Goal: Task Accomplishment & Management: Complete application form

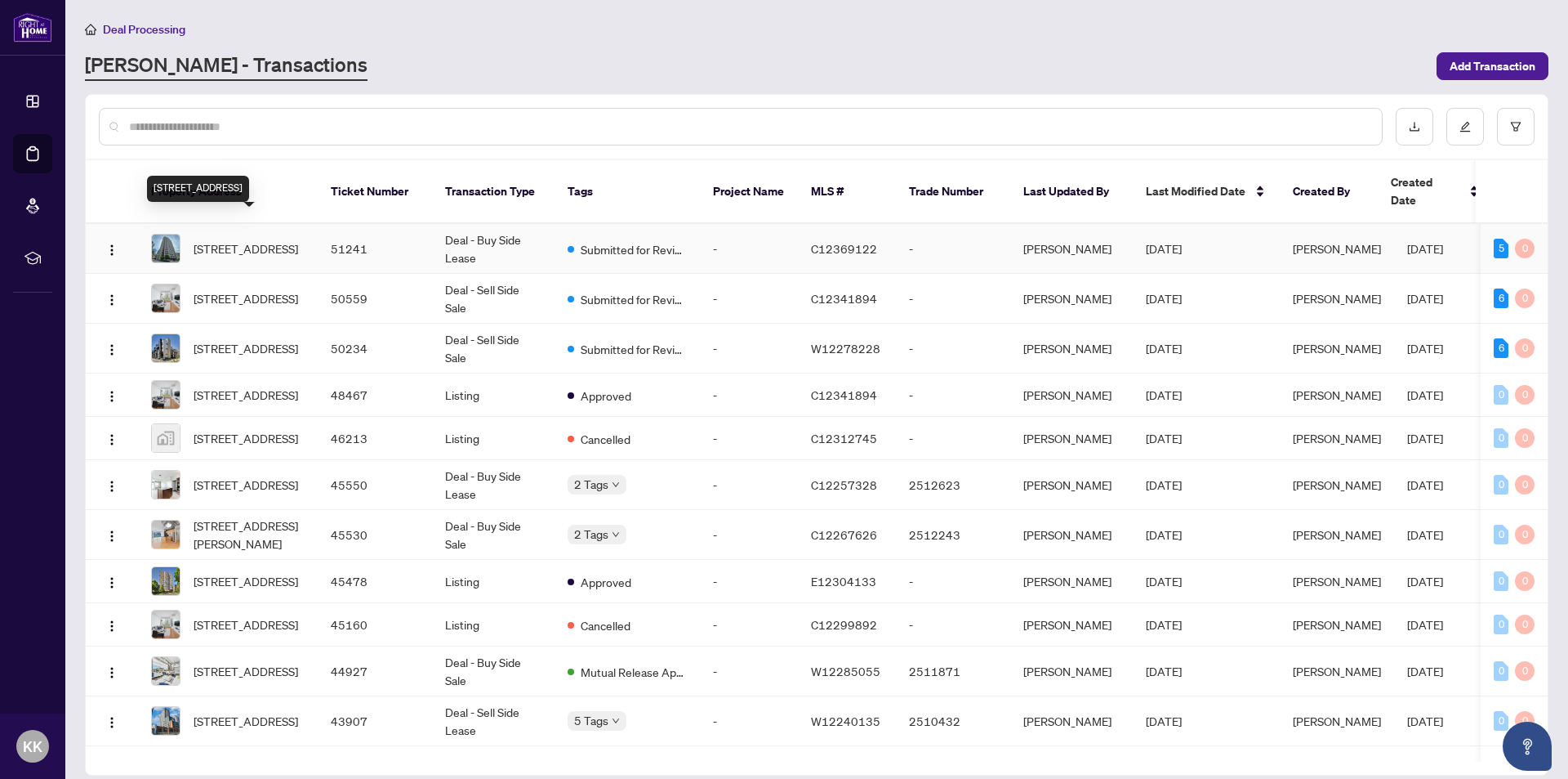
click at [239, 239] on span "[STREET_ADDRESS]" at bounding box center [245, 248] width 104 height 18
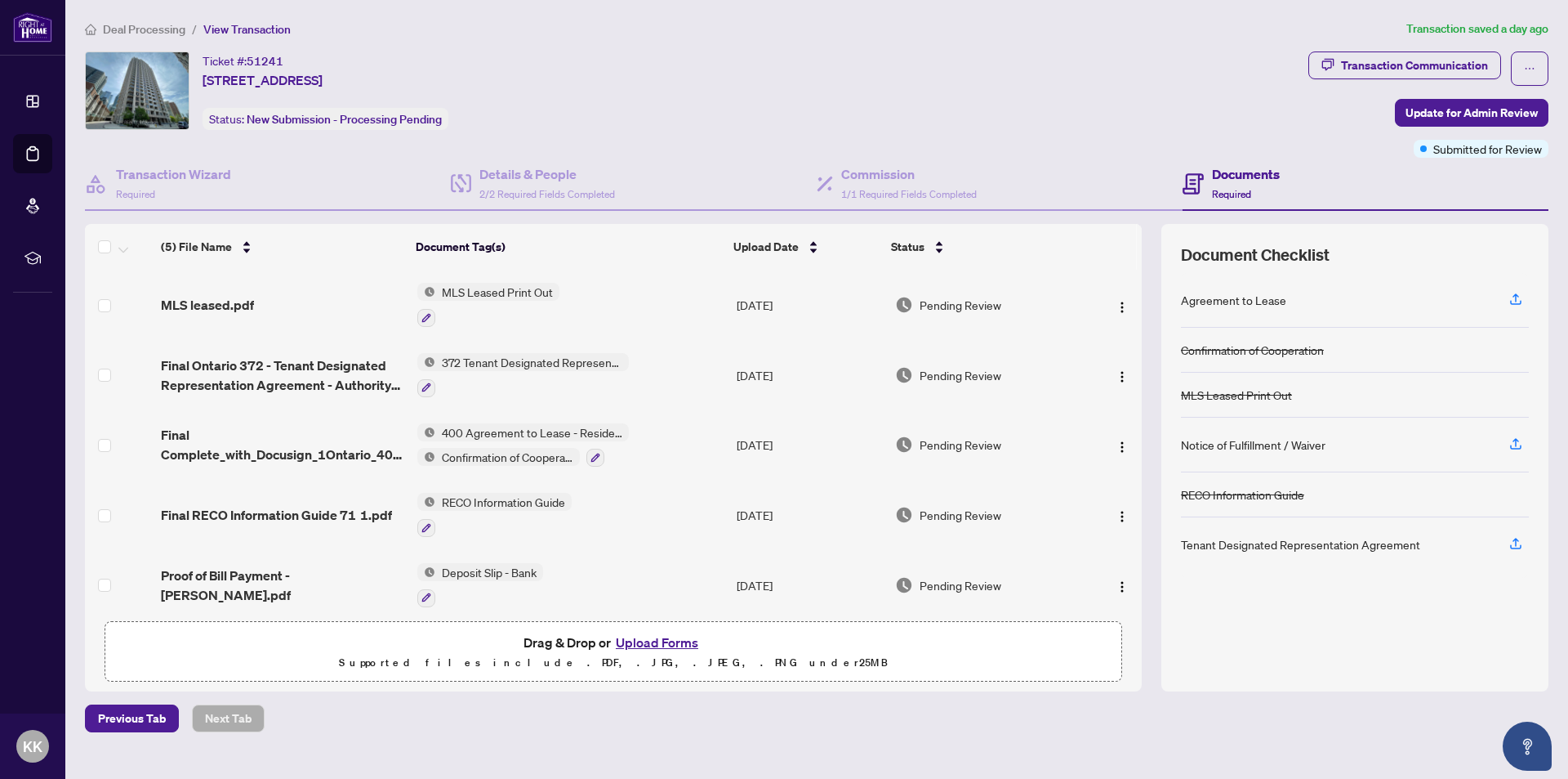
scroll to position [11, 0]
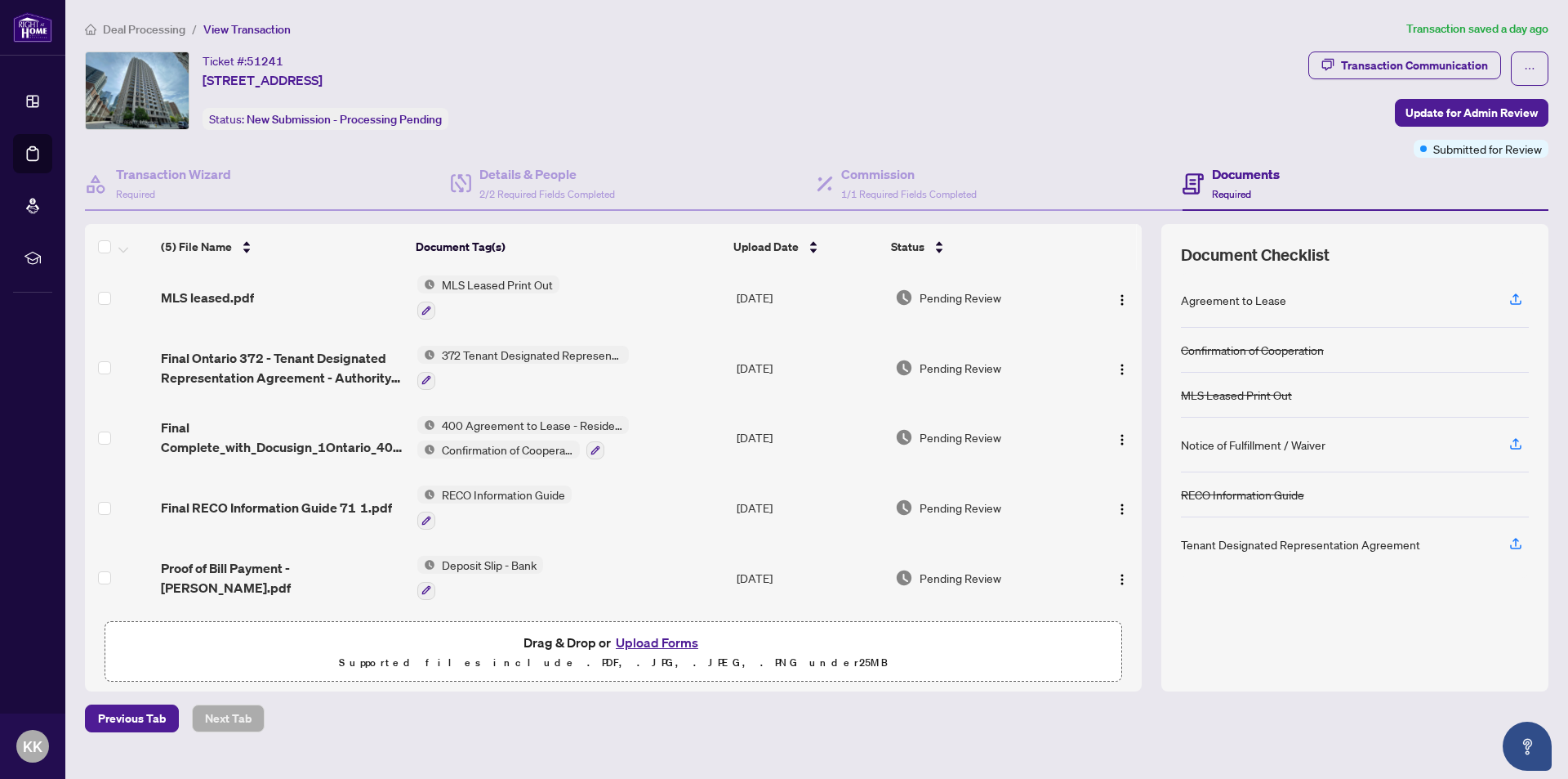
click at [640, 640] on button "Upload Forms" at bounding box center [657, 642] width 93 height 21
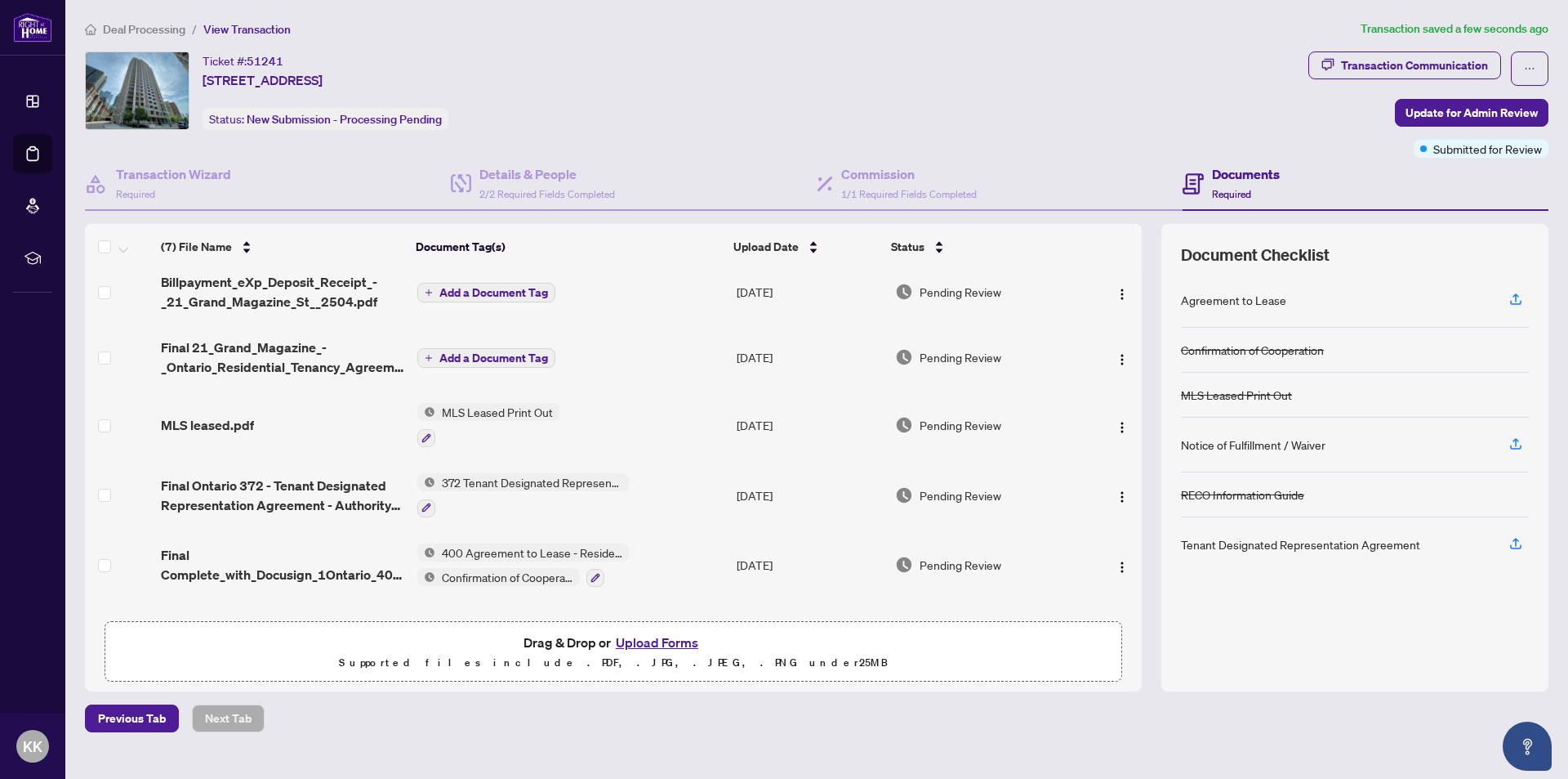
click at [480, 289] on span "Add a Document Tag" at bounding box center [494, 292] width 109 height 12
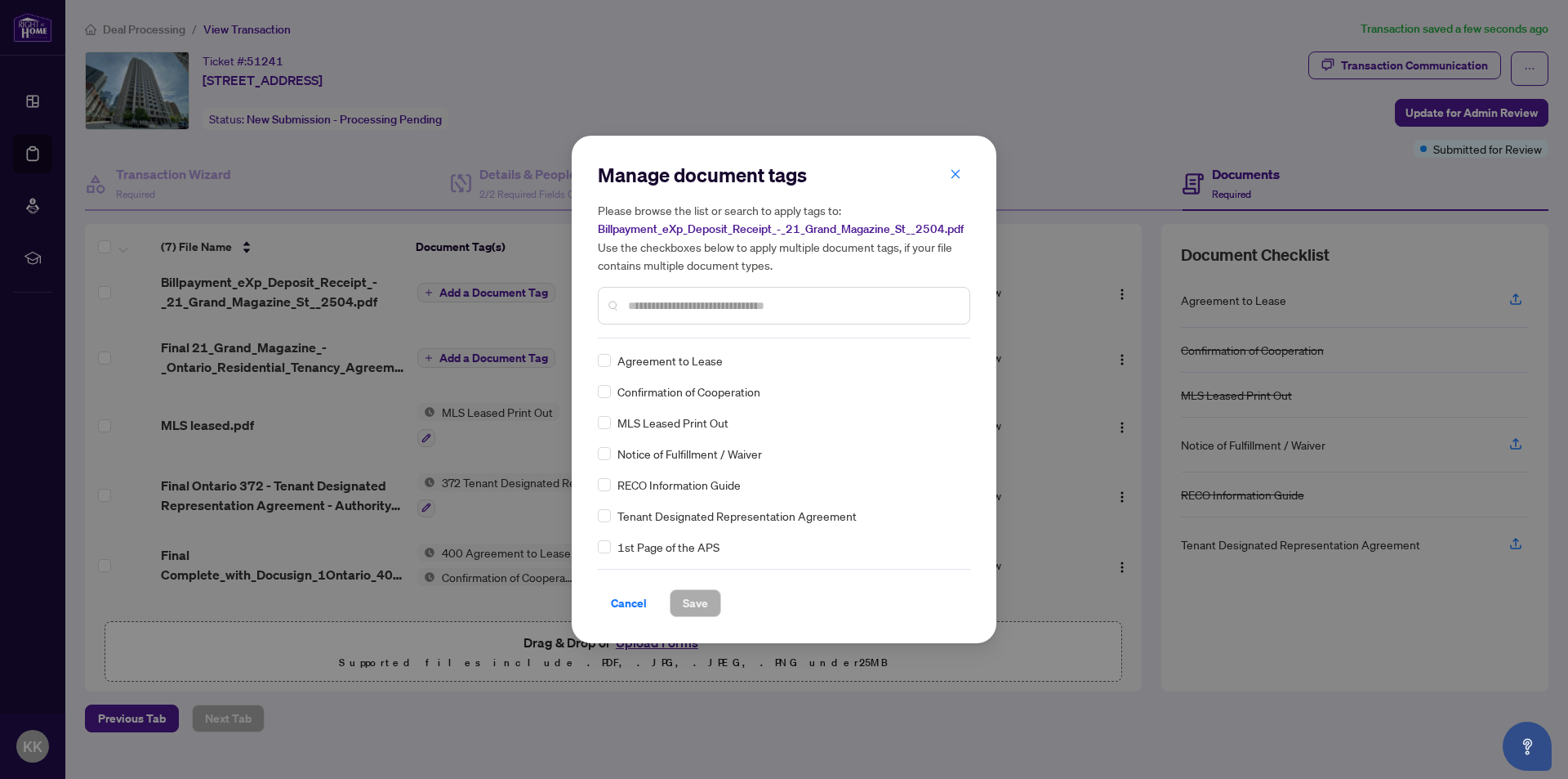
click at [631, 303] on input "text" at bounding box center [792, 305] width 328 height 18
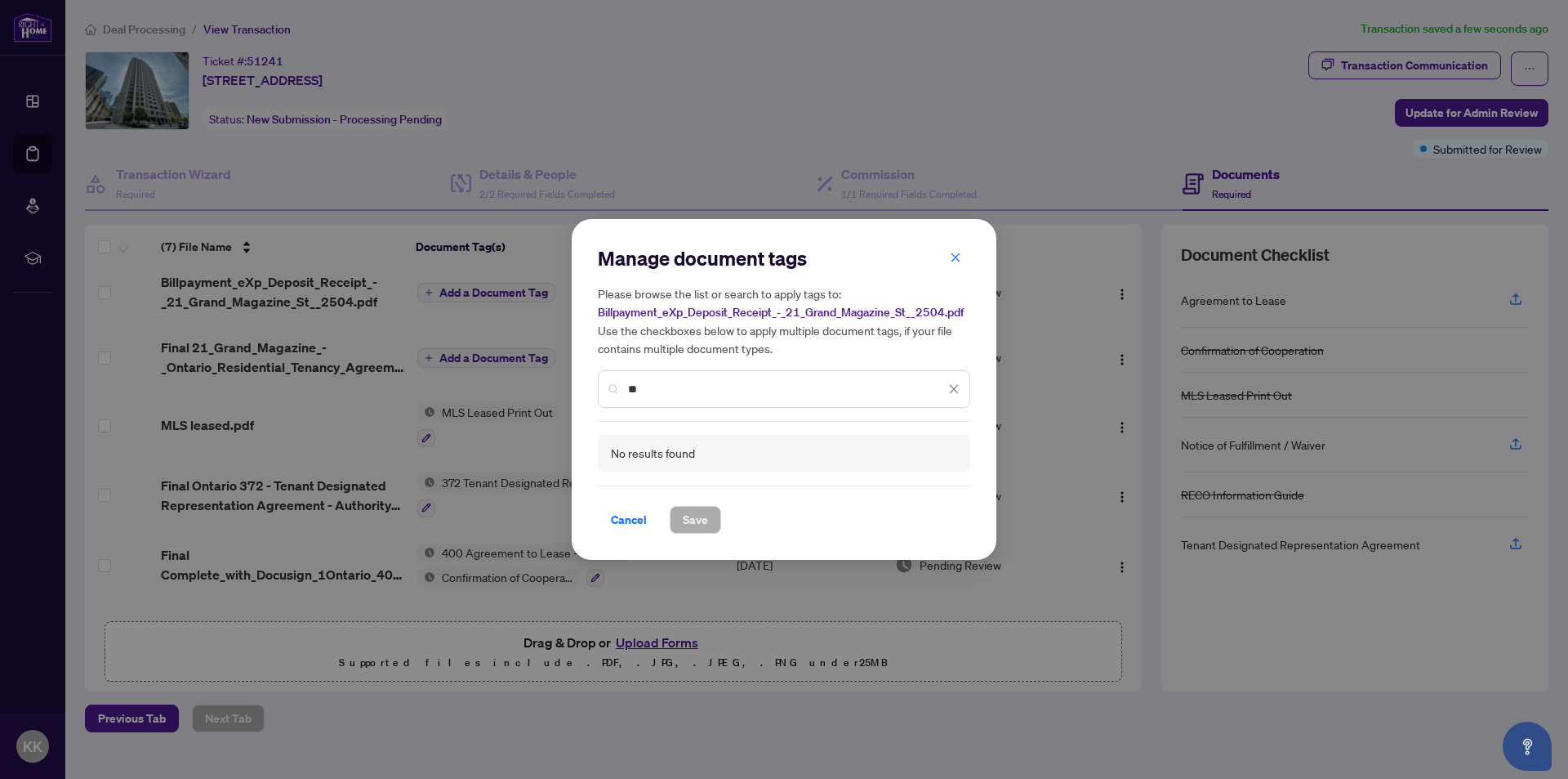
type input "*"
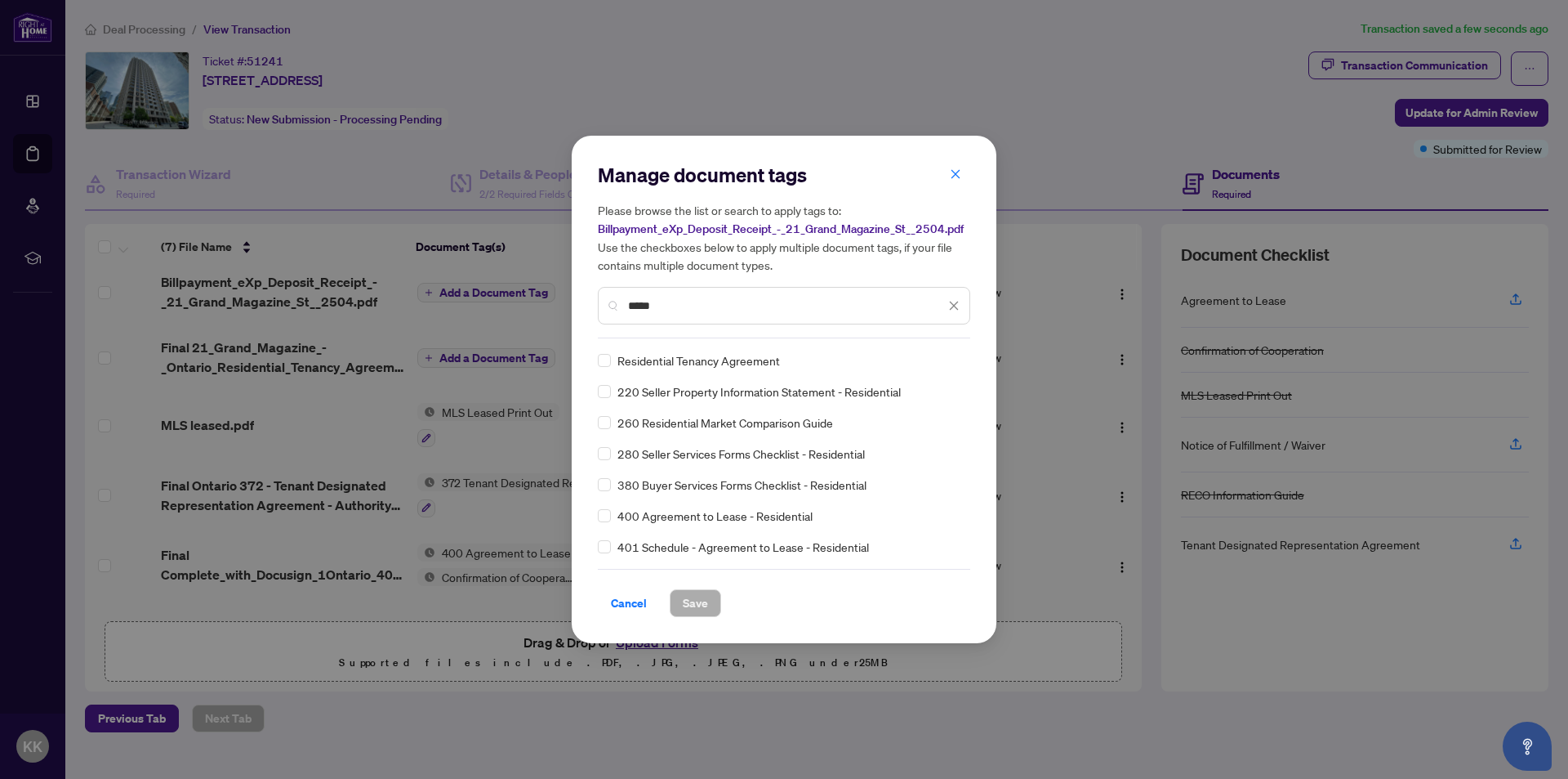
type input "*****"
click at [692, 603] on span "Save" at bounding box center [695, 603] width 25 height 26
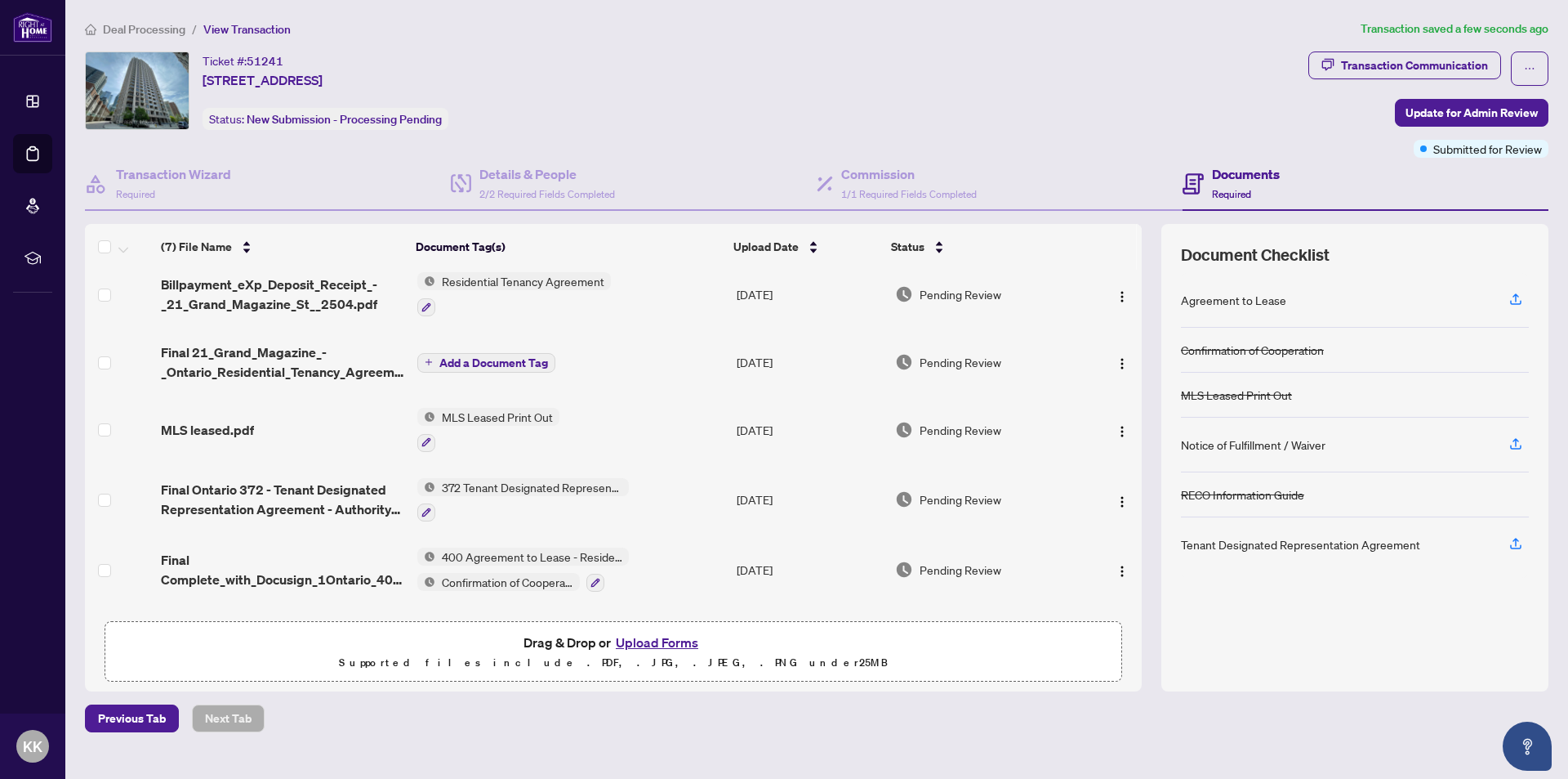
click at [510, 281] on span "Residential Tenancy Agreement" at bounding box center [522, 281] width 175 height 18
click at [511, 360] on span "Residential Tenancy Agreement" at bounding box center [521, 361] width 175 height 18
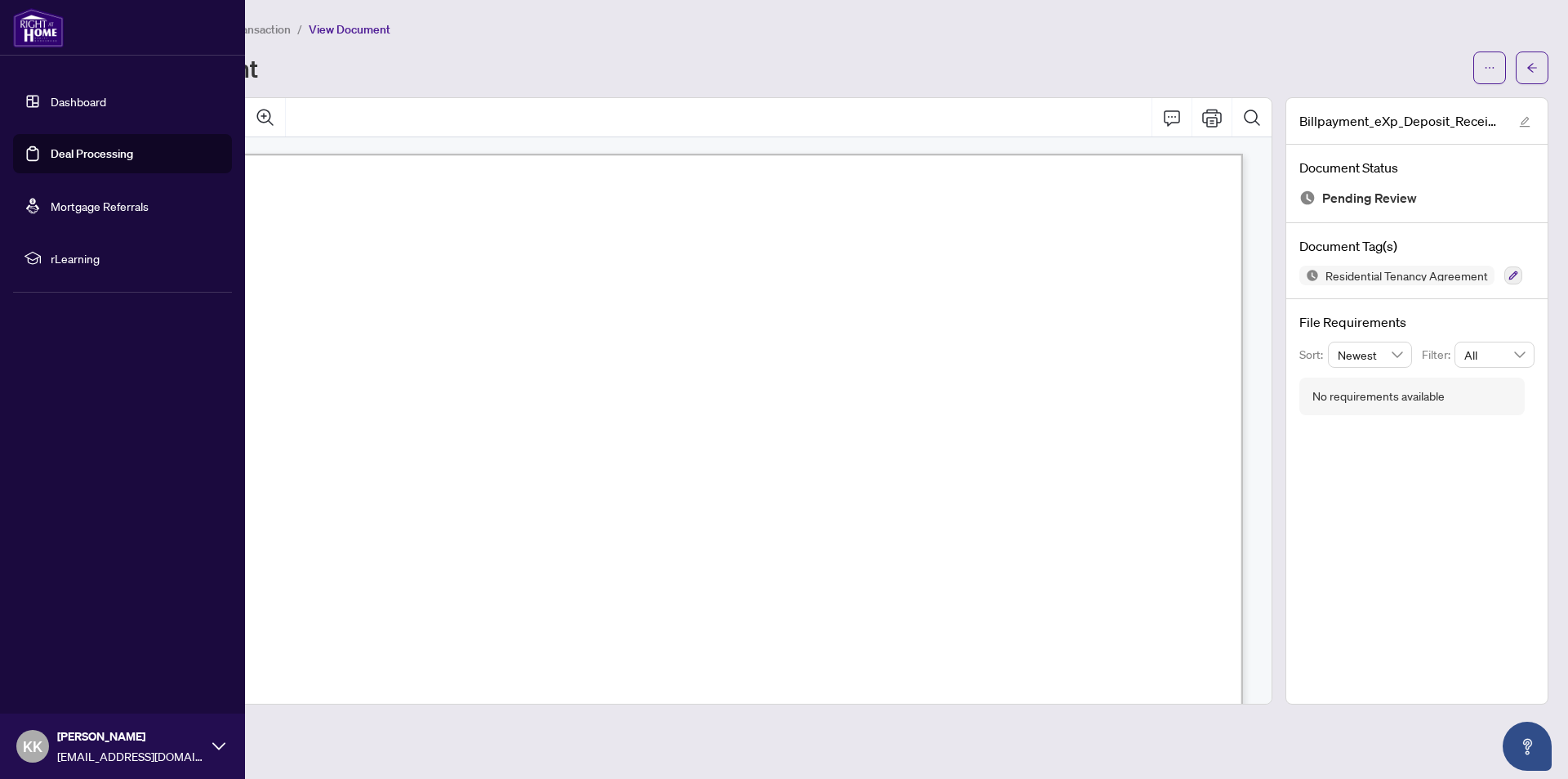
click at [77, 150] on link "Deal Processing" at bounding box center [92, 153] width 83 height 15
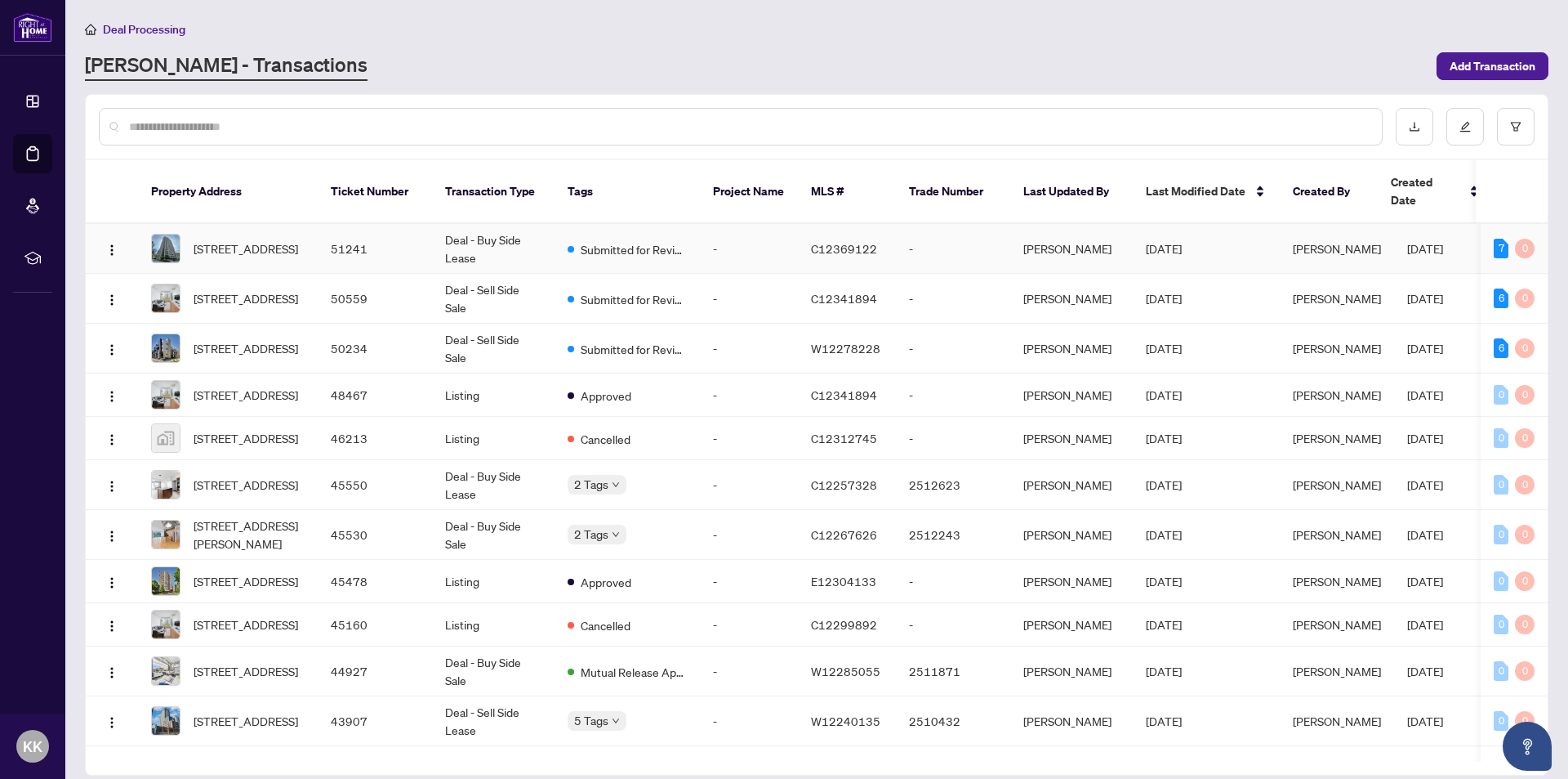
click at [456, 223] on td "Deal - Buy Side Lease" at bounding box center [493, 248] width 123 height 50
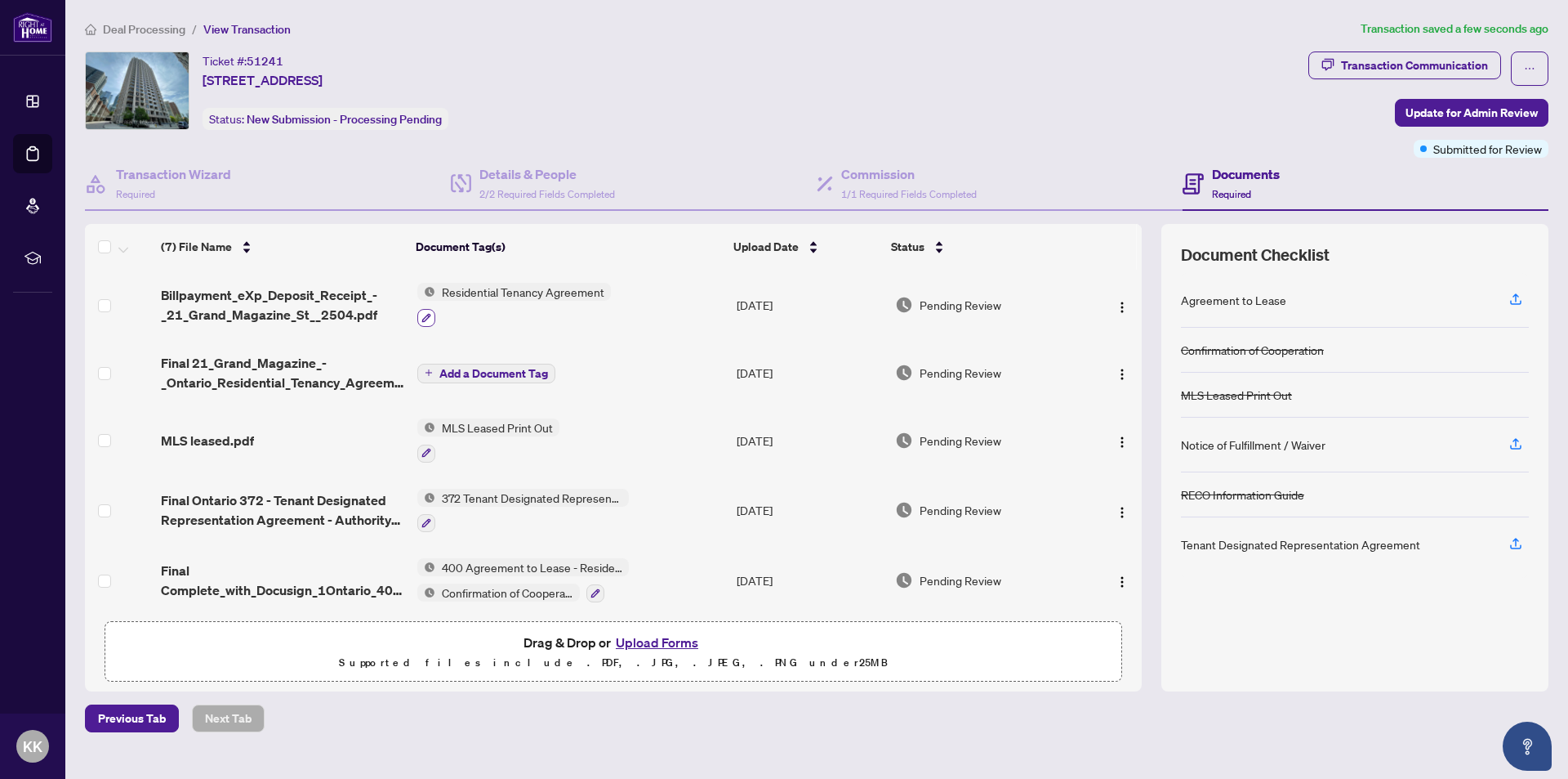
click at [422, 313] on icon "button" at bounding box center [426, 317] width 10 height 10
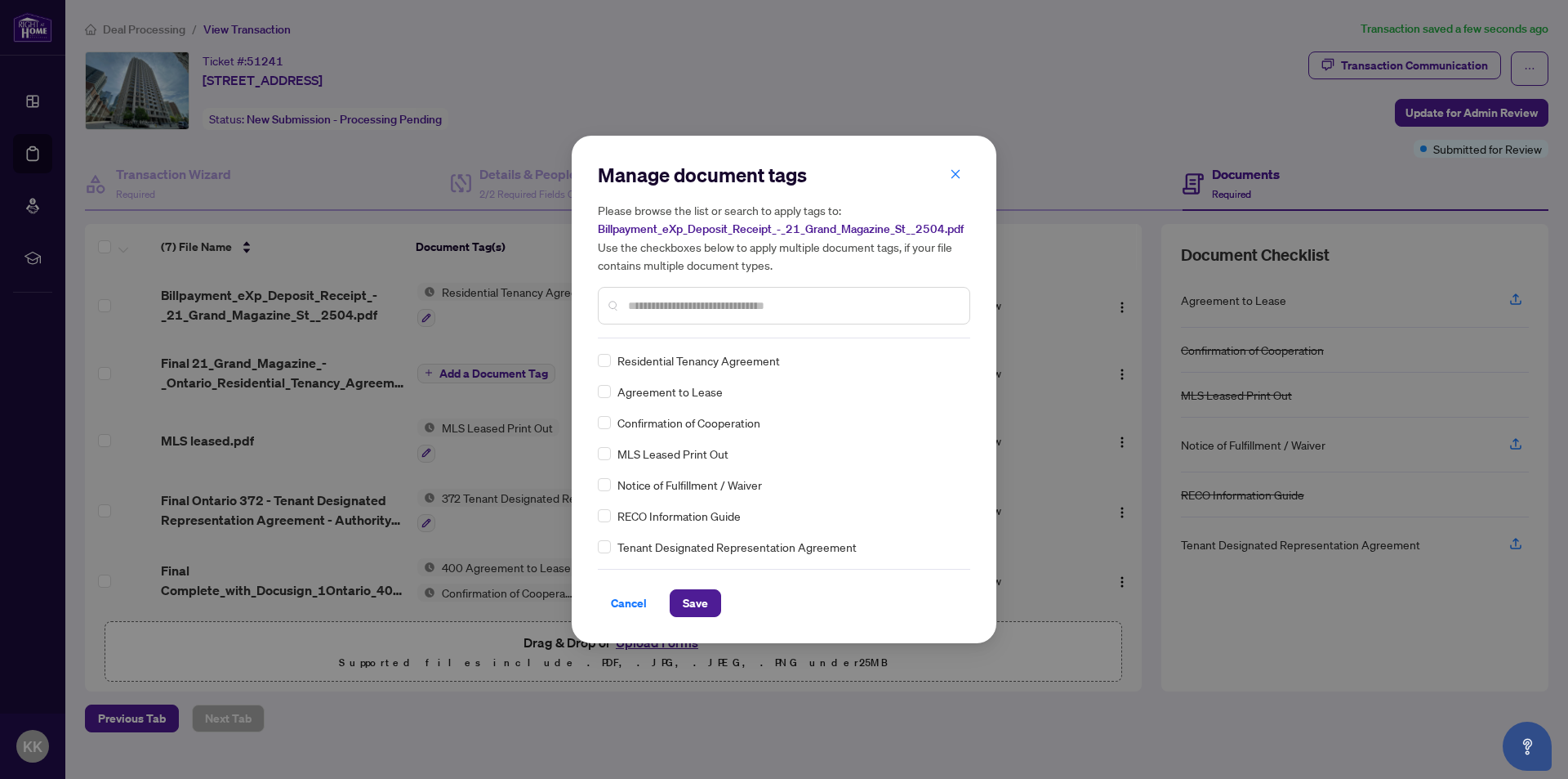
click at [634, 303] on input "text" at bounding box center [792, 305] width 328 height 18
type input "****"
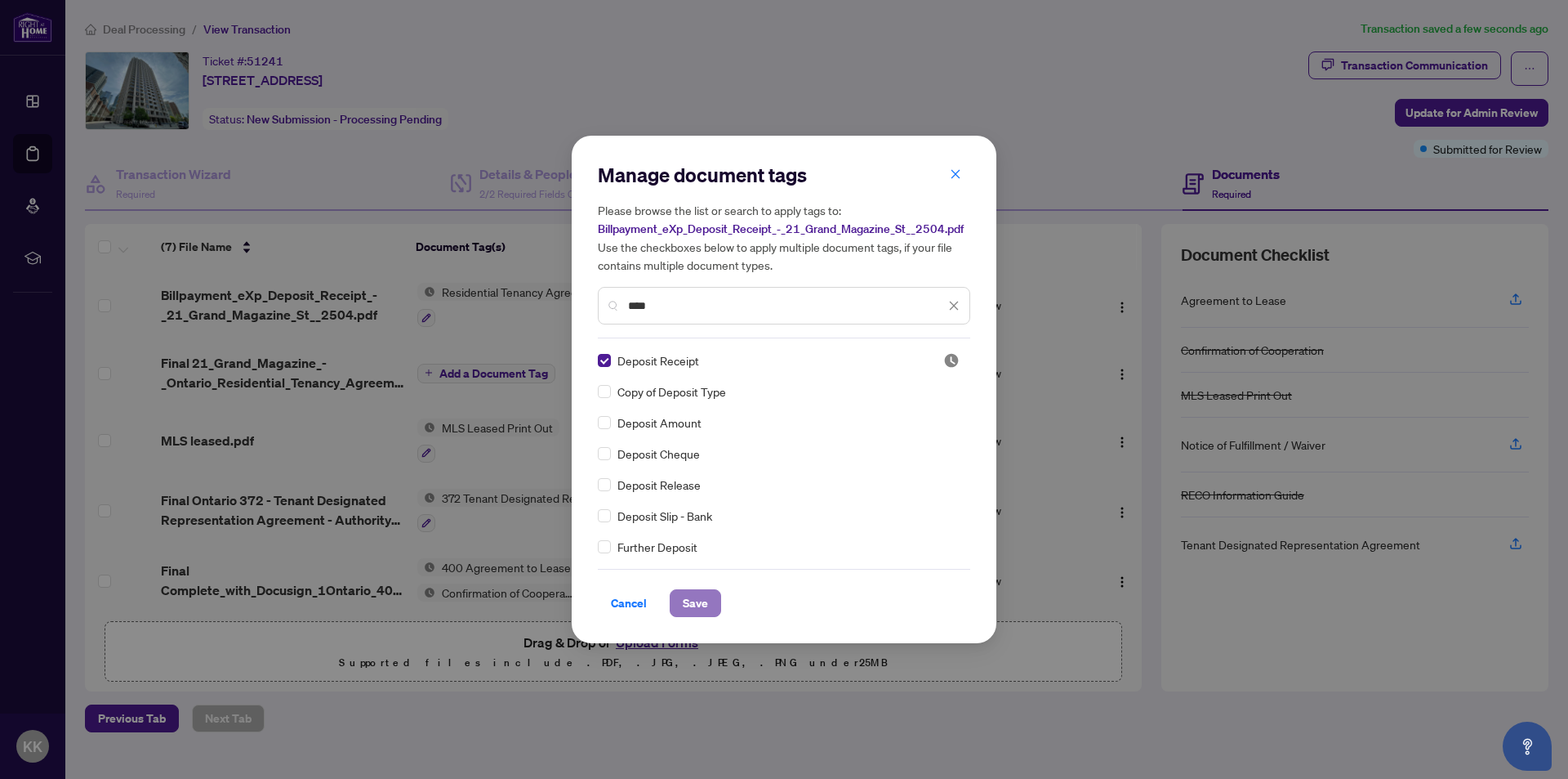
click at [689, 601] on span "Save" at bounding box center [695, 603] width 25 height 26
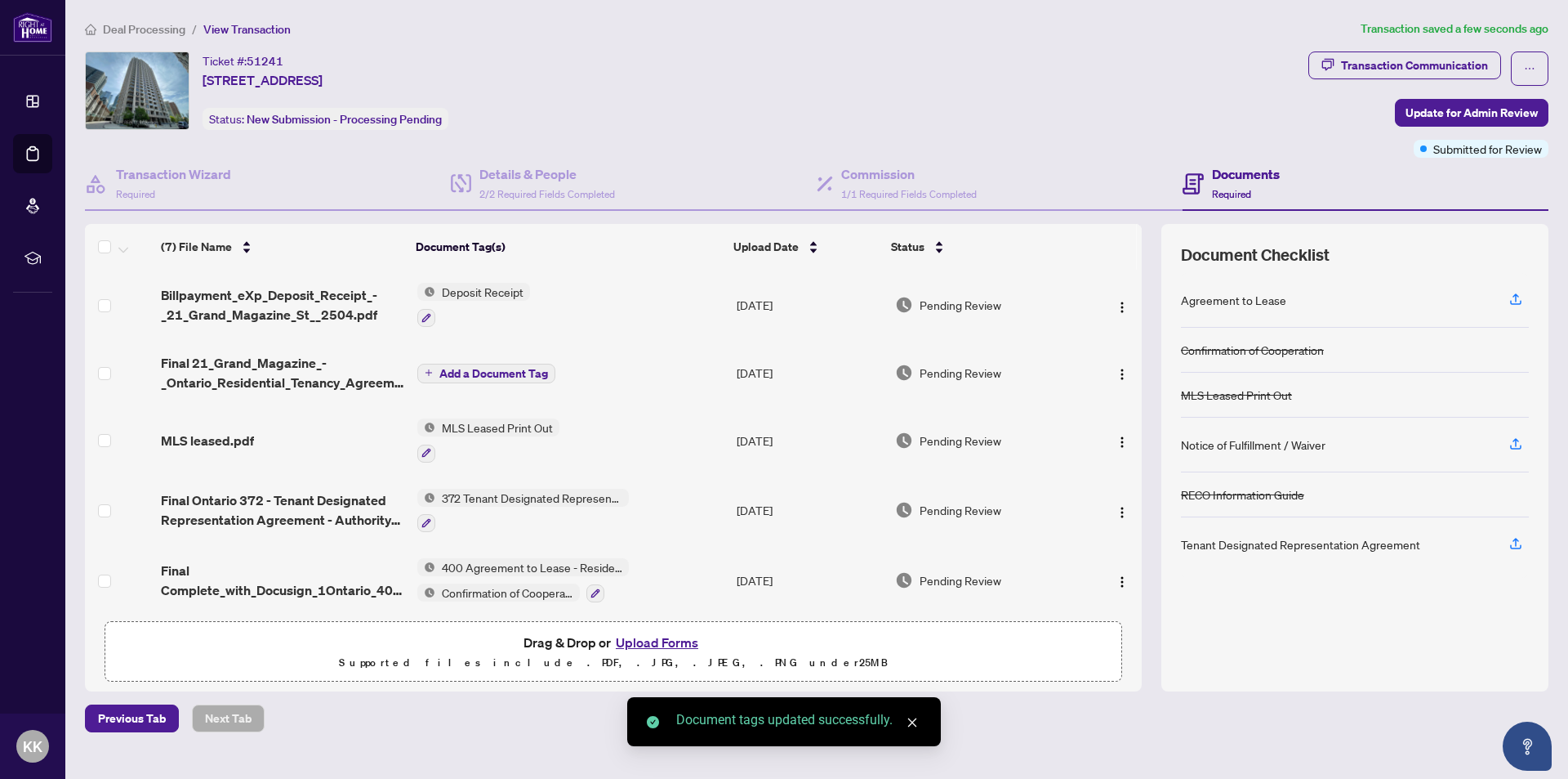
click at [483, 368] on span "Add a Document Tag" at bounding box center [494, 373] width 109 height 12
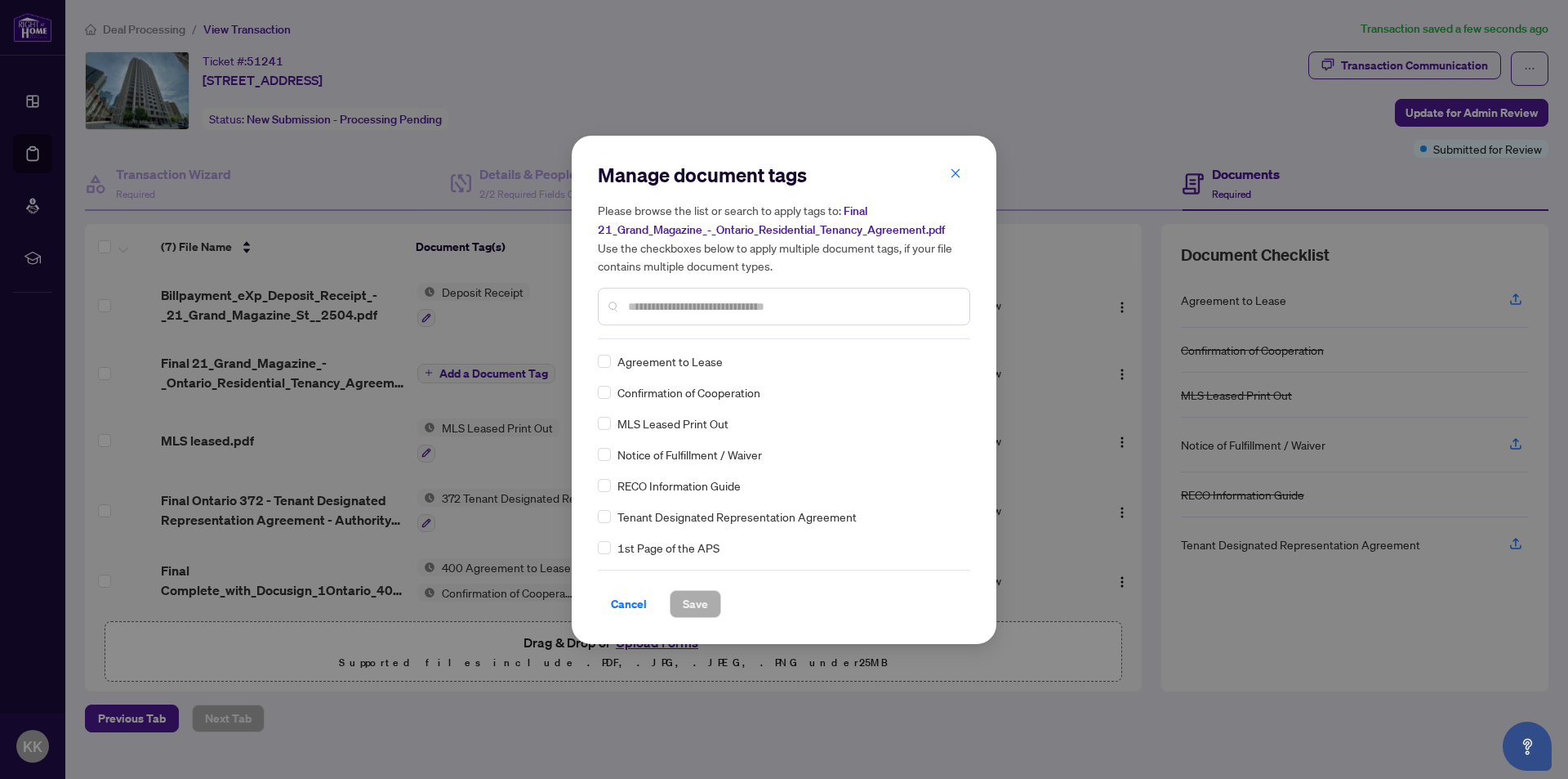
click at [638, 304] on input "text" at bounding box center [792, 306] width 328 height 18
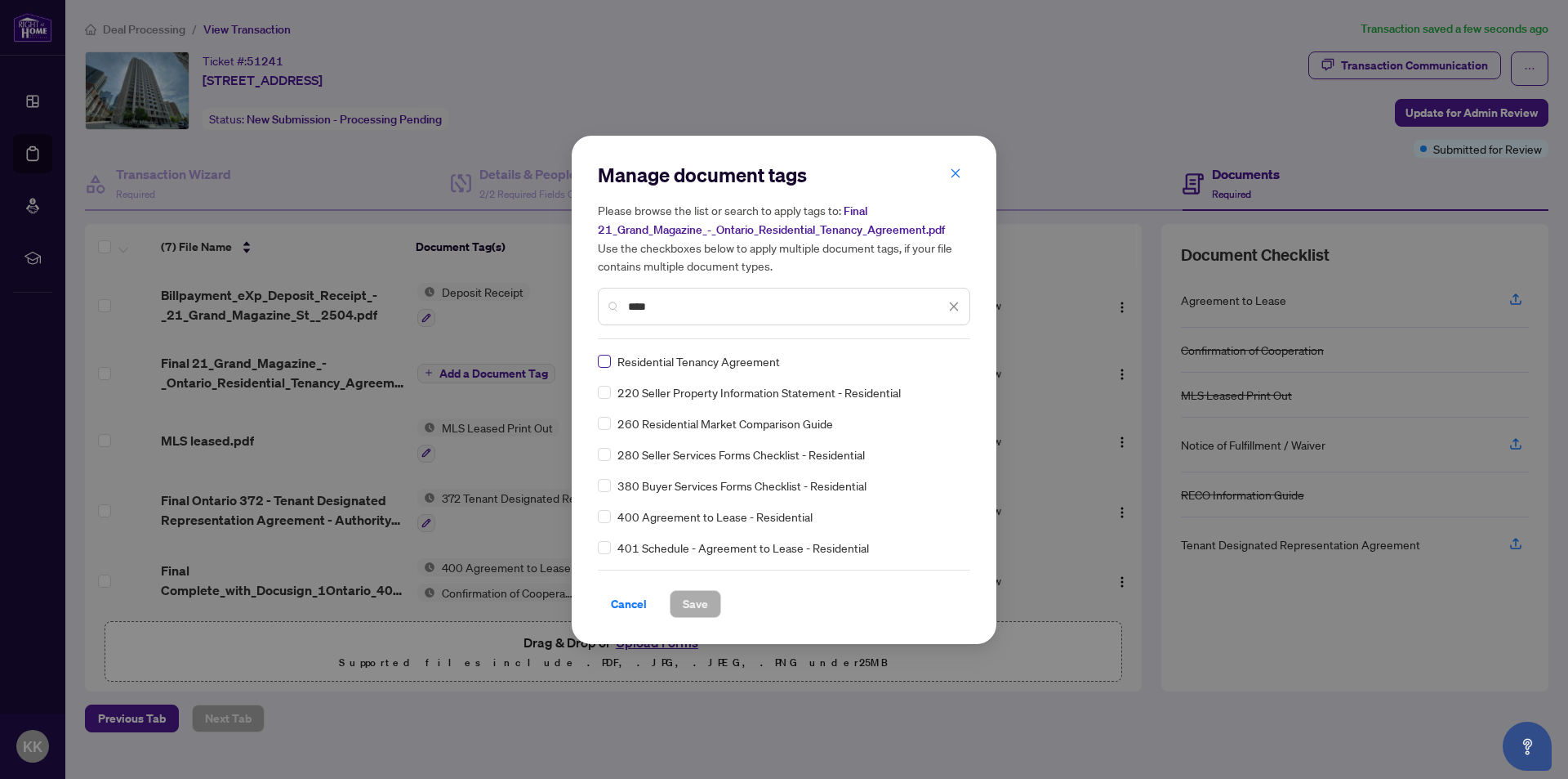
type input "****"
click at [695, 595] on span "Save" at bounding box center [695, 604] width 25 height 26
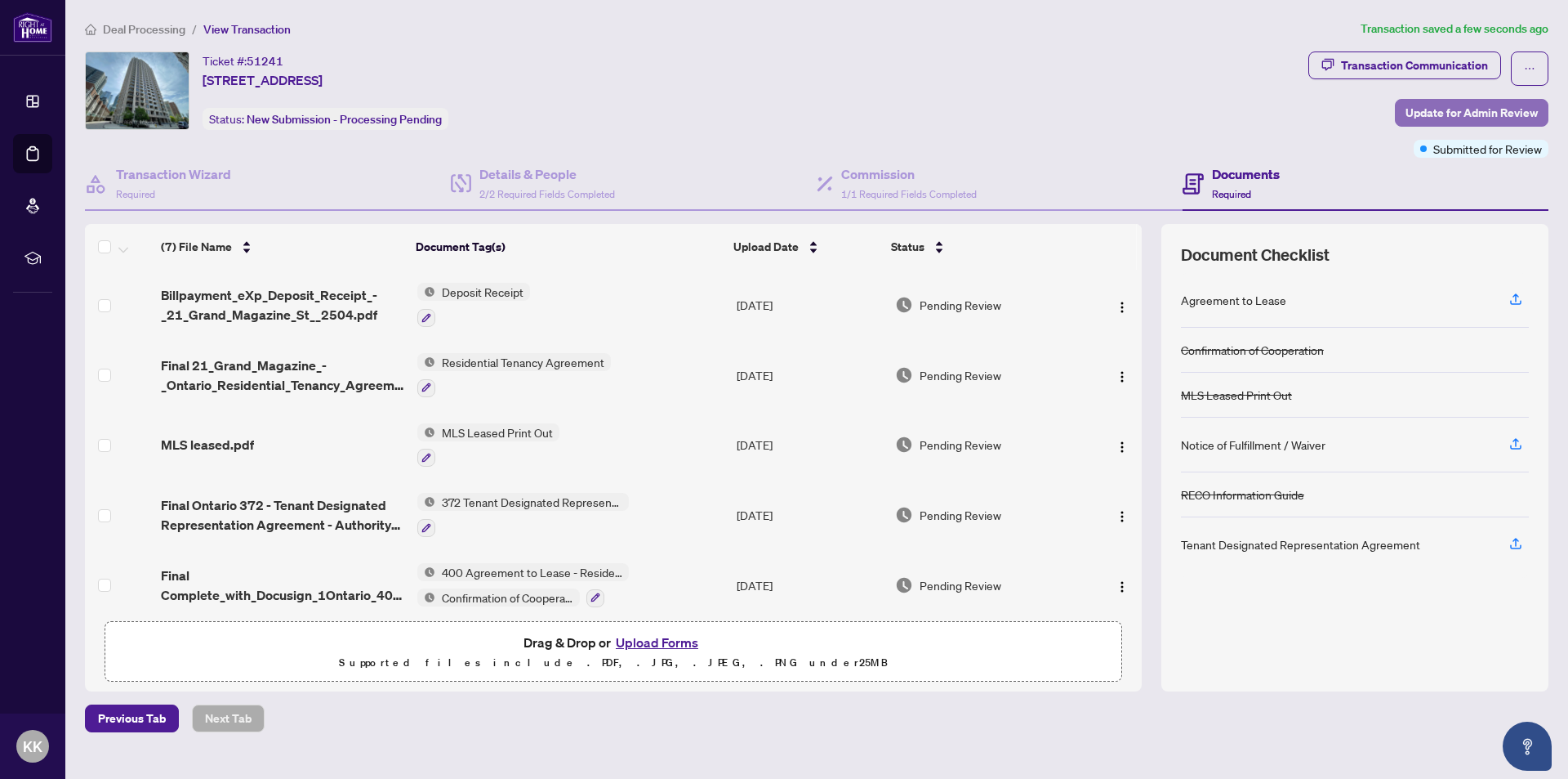
click at [1470, 104] on span "Update for Admin Review" at bounding box center [1471, 112] width 133 height 26
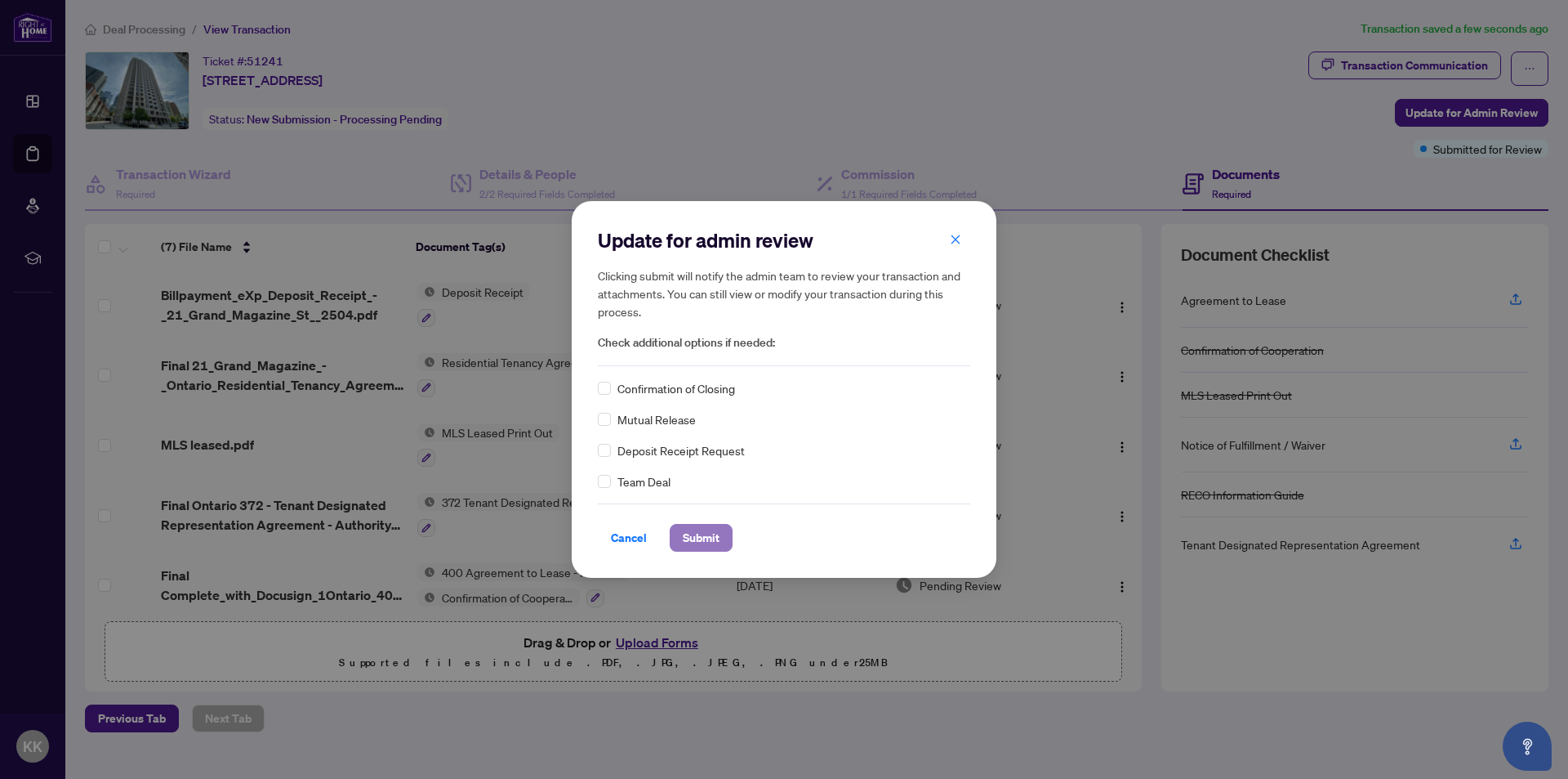
click at [698, 534] on span "Submit" at bounding box center [700, 537] width 36 height 26
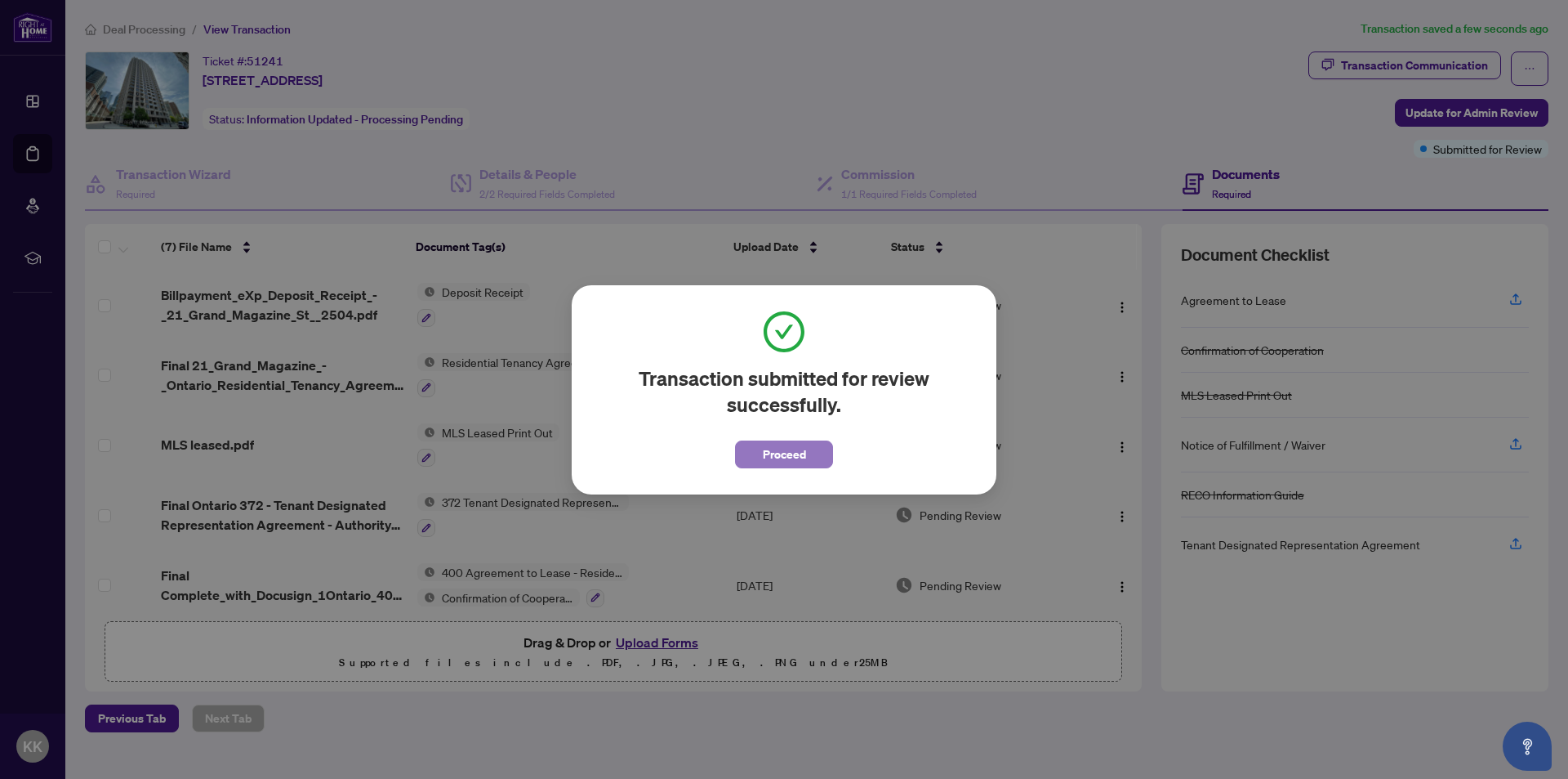
click at [768, 453] on span "Proceed" at bounding box center [784, 454] width 44 height 26
